Goal: Use online tool/utility

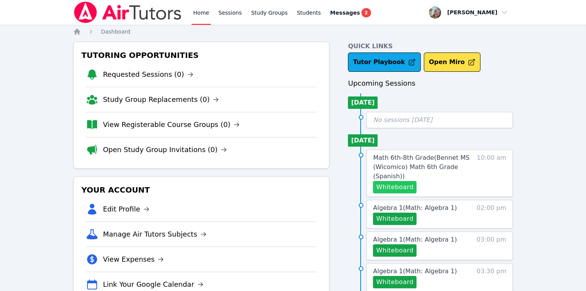
click at [397, 188] on button "Whiteboard" at bounding box center [395, 187] width 44 height 12
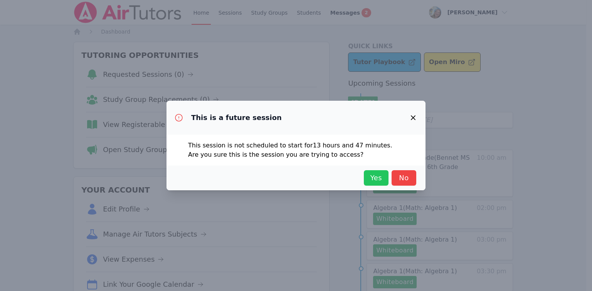
click at [381, 175] on span "Yes" at bounding box center [376, 177] width 17 height 11
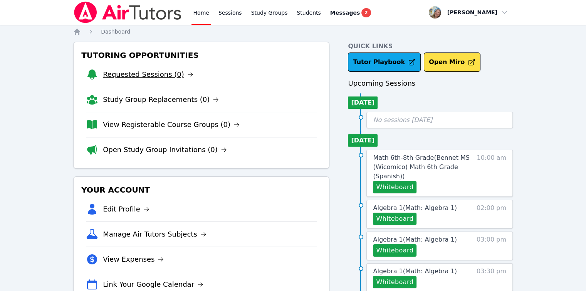
click at [153, 76] on link "Requested Sessions (0)" at bounding box center [148, 74] width 91 height 11
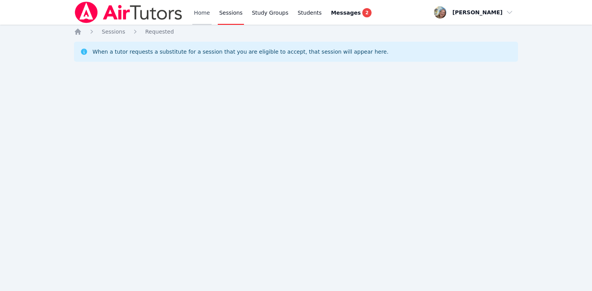
click at [201, 17] on link "Home" at bounding box center [201, 12] width 19 height 25
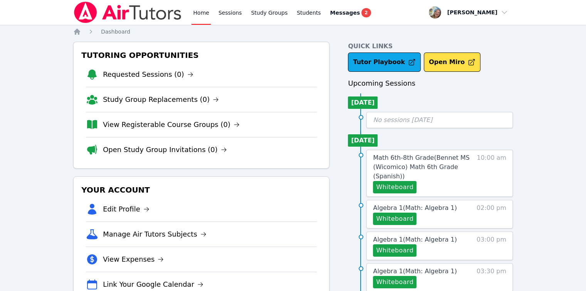
click at [179, 14] on img at bounding box center [127, 13] width 109 height 22
click at [205, 15] on link "Home" at bounding box center [201, 12] width 19 height 25
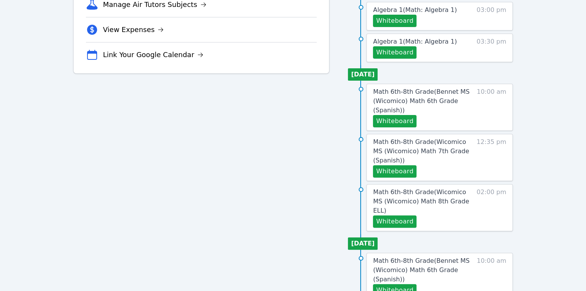
scroll to position [231, 0]
